Goal: Check status: Check status

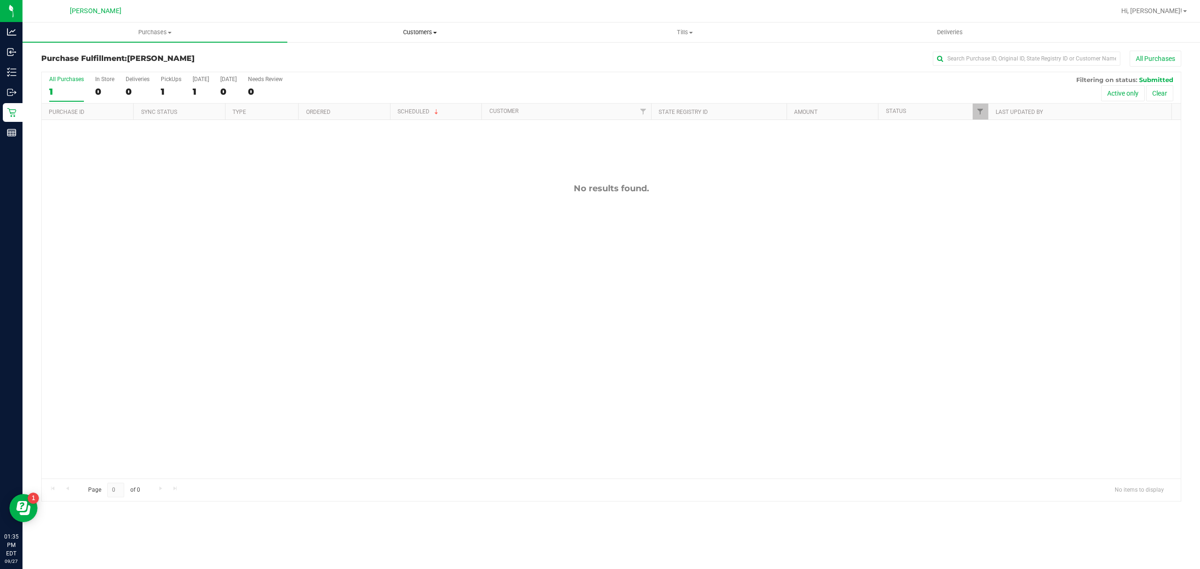
click at [420, 34] on span "Customers" at bounding box center [420, 32] width 264 height 8
click at [370, 56] on li "All customers" at bounding box center [419, 56] width 265 height 11
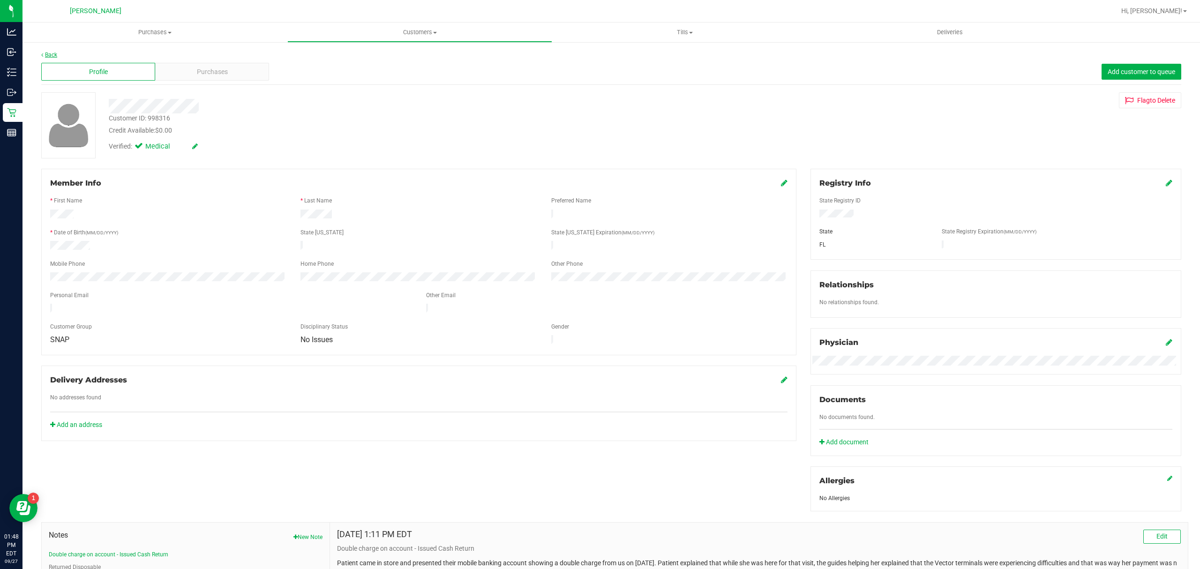
click at [43, 52] on link "Back" at bounding box center [49, 55] width 16 height 7
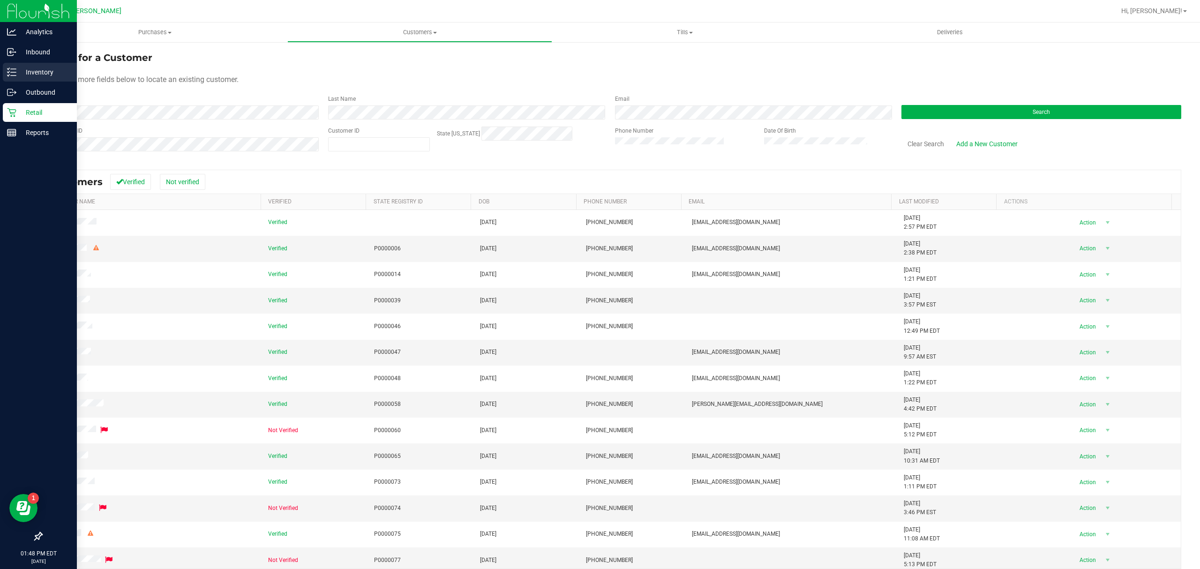
click at [53, 73] on p "Inventory" at bounding box center [44, 72] width 56 height 11
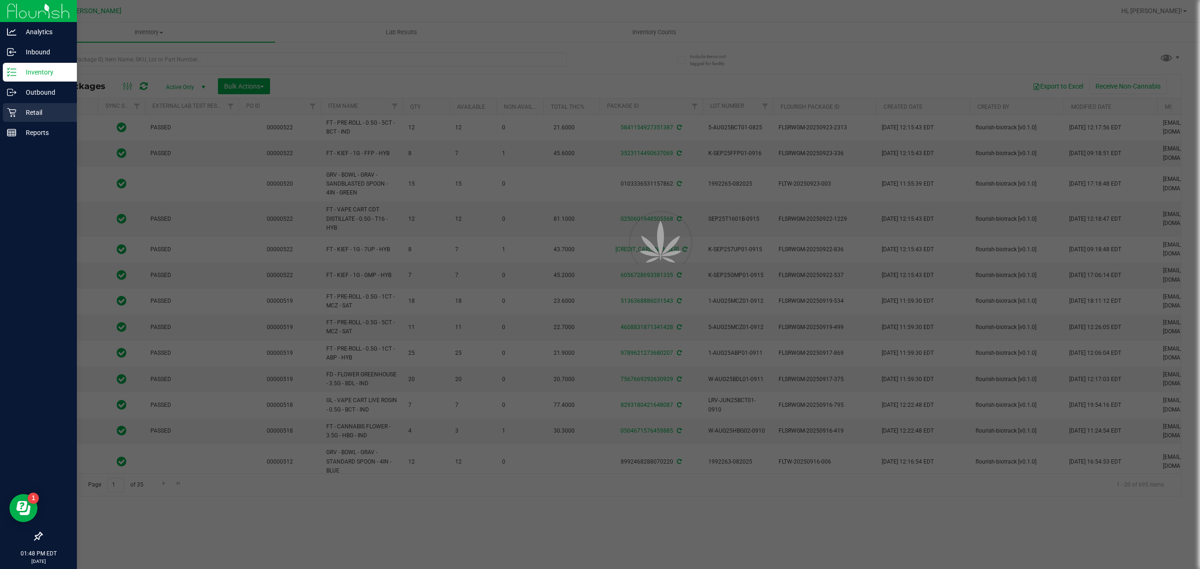
click at [47, 118] on div "Retail" at bounding box center [40, 112] width 74 height 19
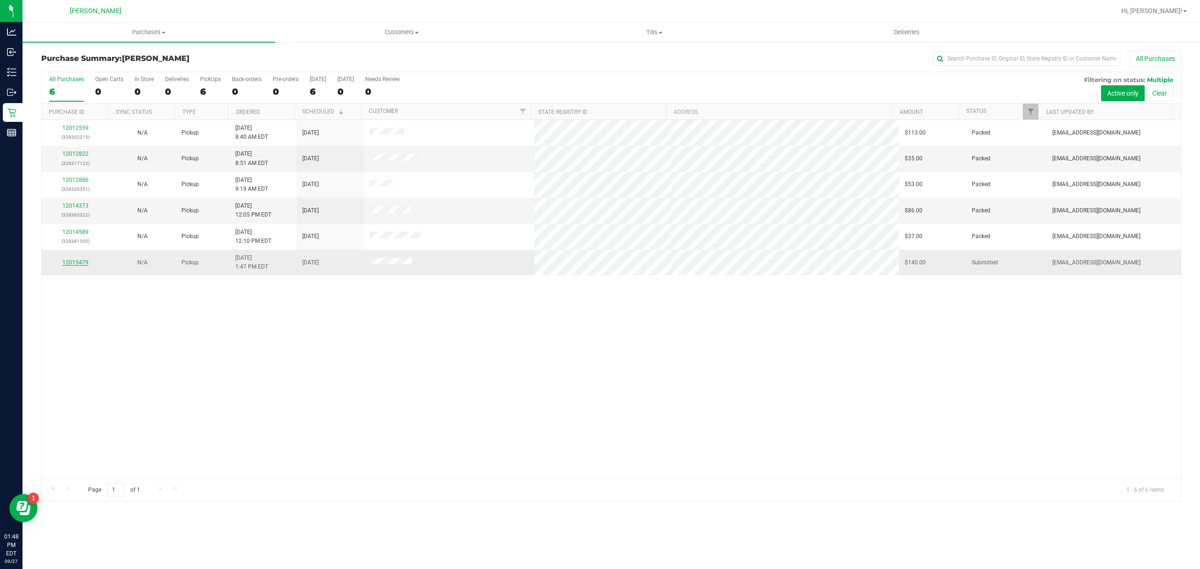
click at [66, 266] on link "12015479" at bounding box center [75, 262] width 26 height 7
